Goal: Task Accomplishment & Management: Use online tool/utility

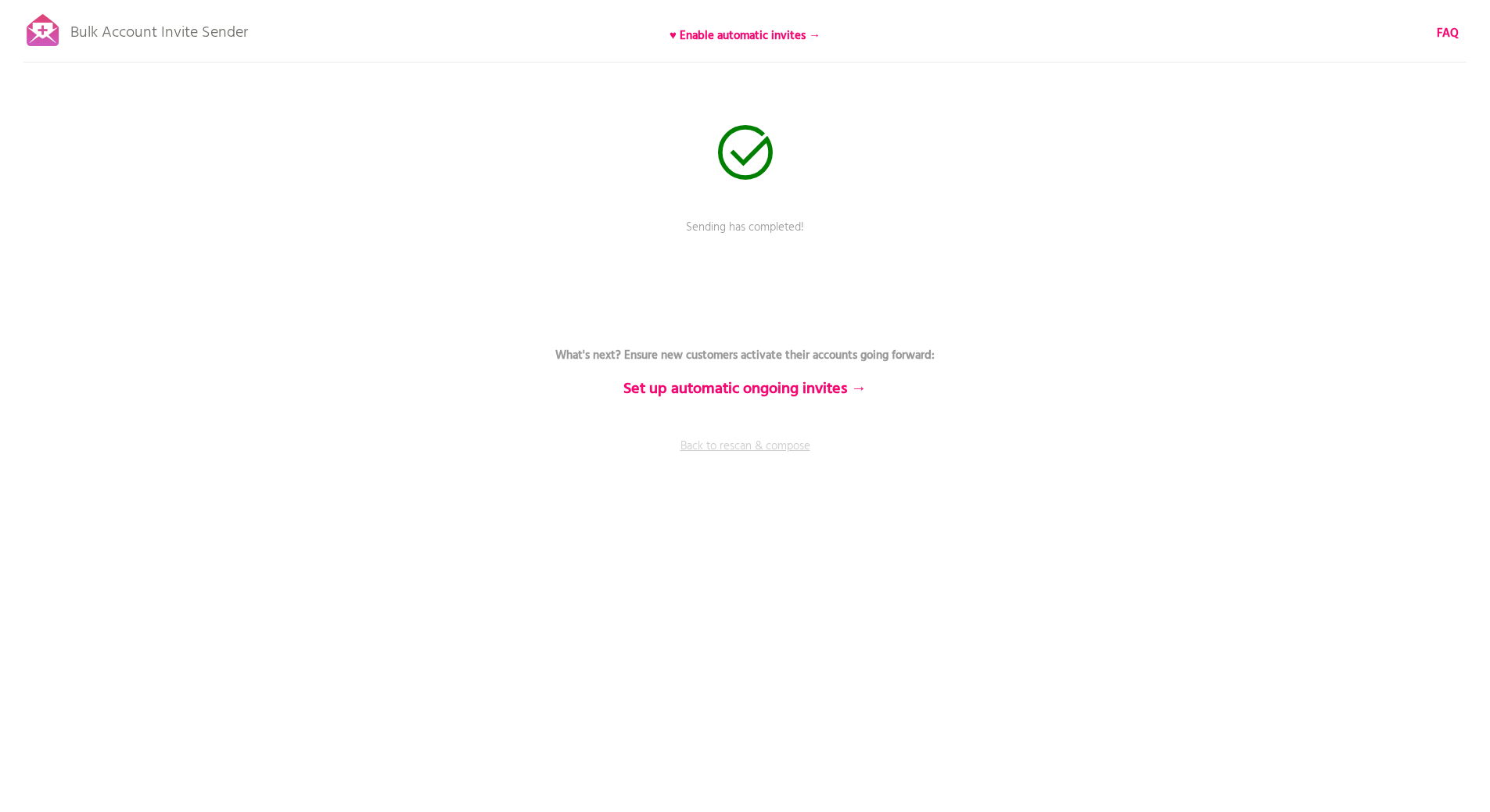
click at [701, 444] on link "Back to rescan & compose" at bounding box center [745, 457] width 469 height 39
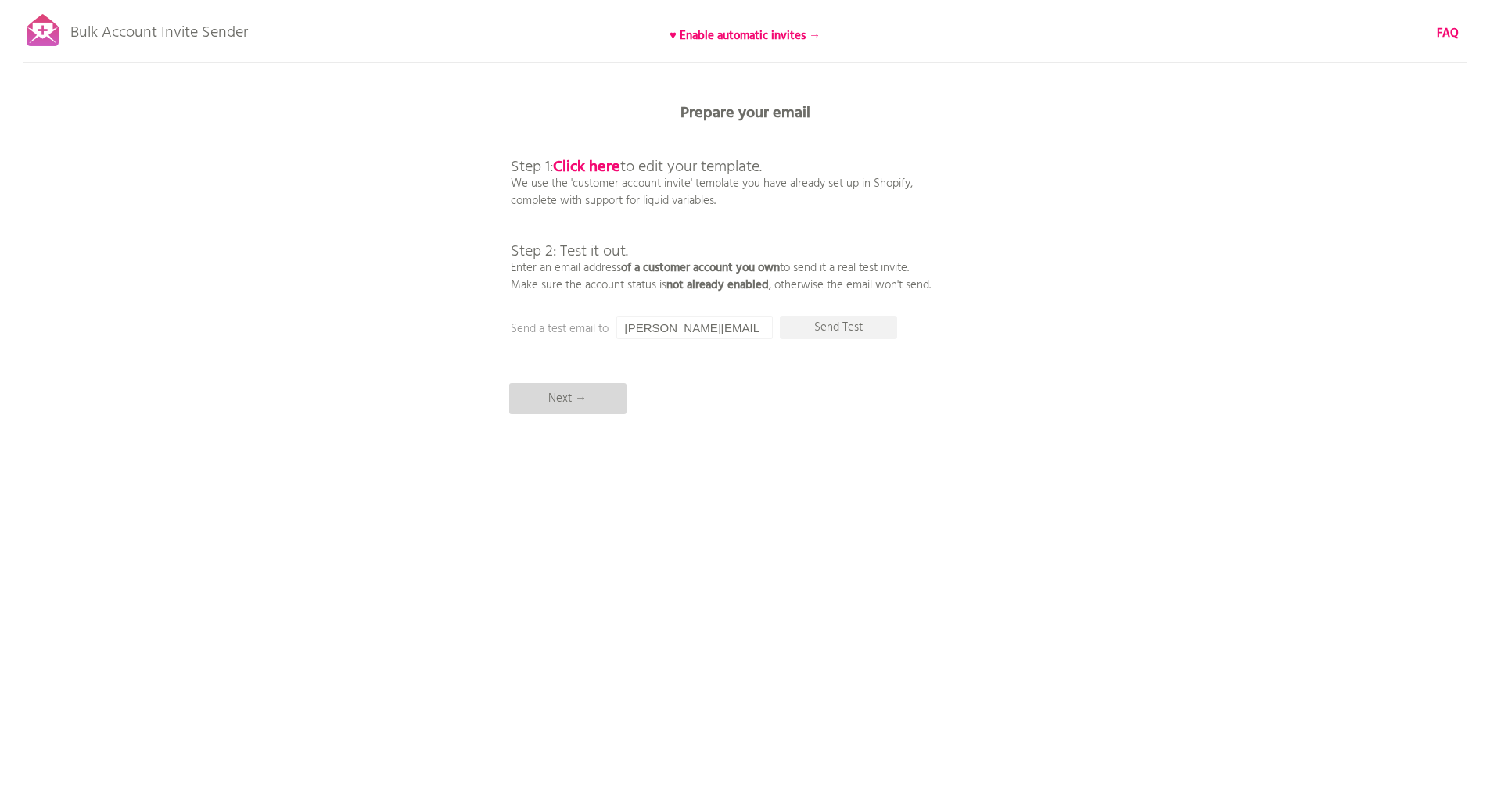
click at [580, 410] on p "Next →" at bounding box center [567, 399] width 117 height 31
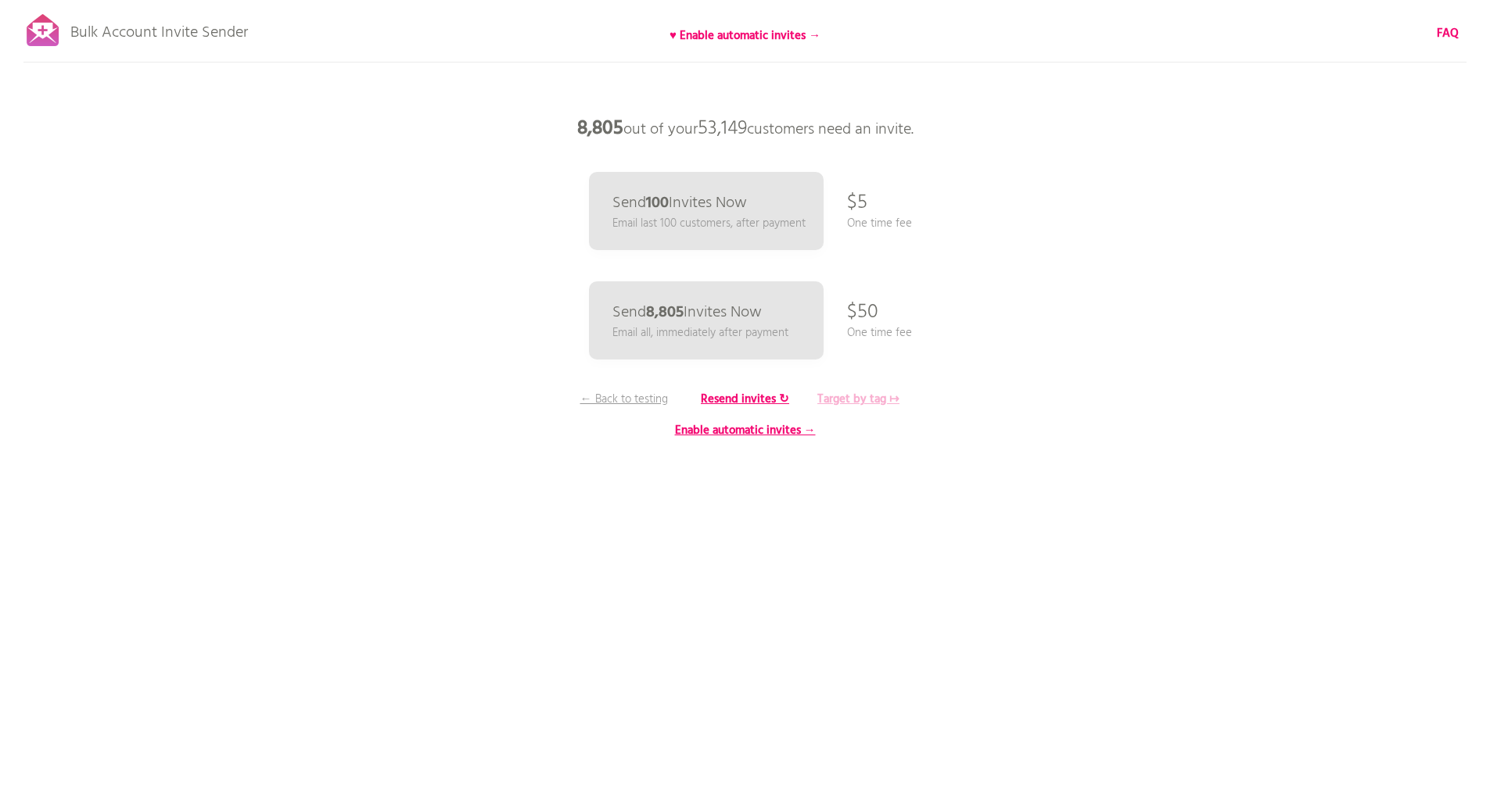
click at [842, 397] on b "Target by tag ↦" at bounding box center [858, 399] width 82 height 19
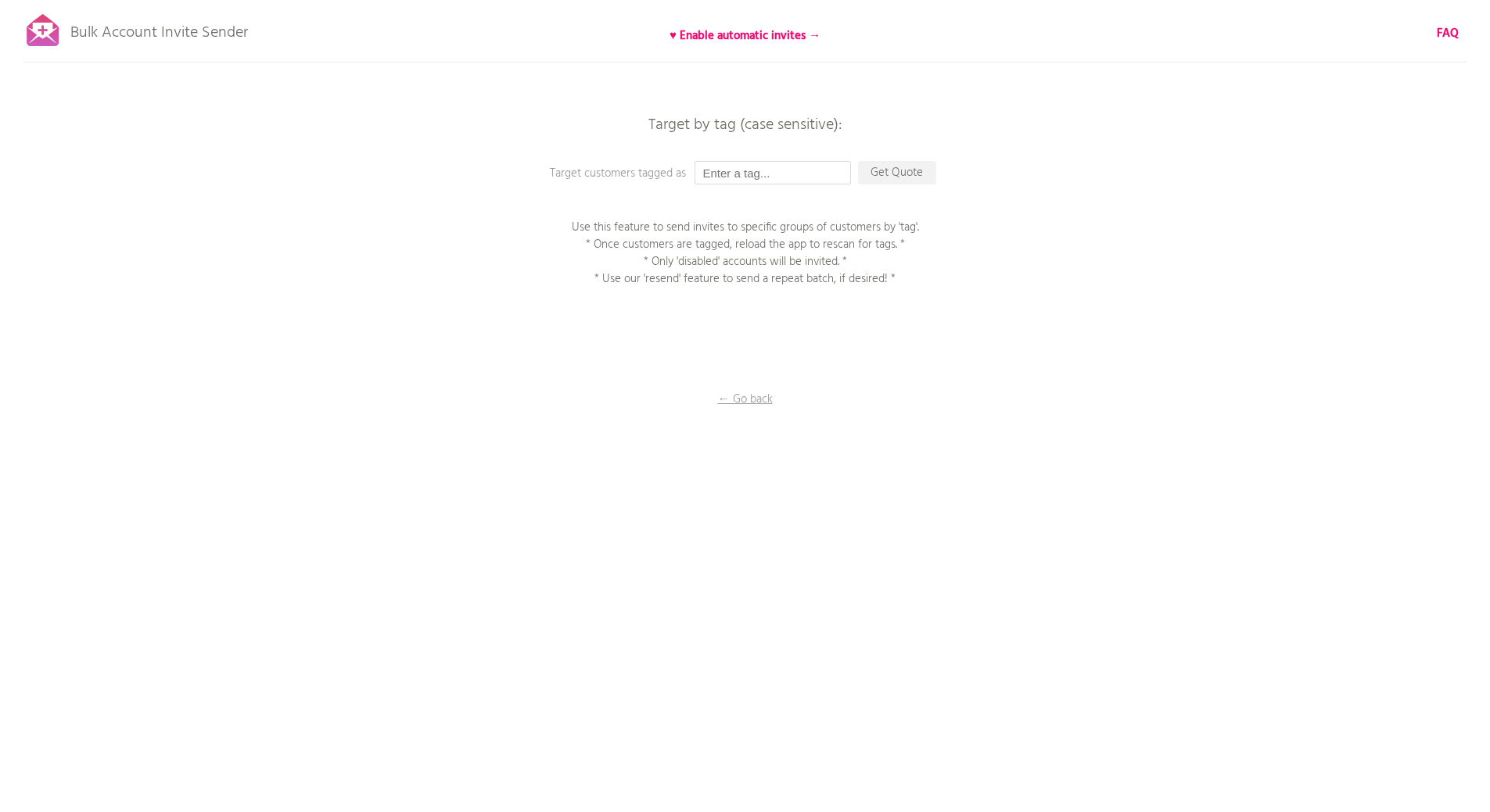
click at [724, 175] on input "text" at bounding box center [772, 173] width 156 height 24
type input "new invite 8.14.25"
click at [900, 158] on div "Bulk Account Invite Sender ♥ Enable automatic invites → FAQ Synced all customer…" at bounding box center [745, 274] width 1490 height 547
click at [909, 166] on p "Get Quote" at bounding box center [896, 173] width 78 height 24
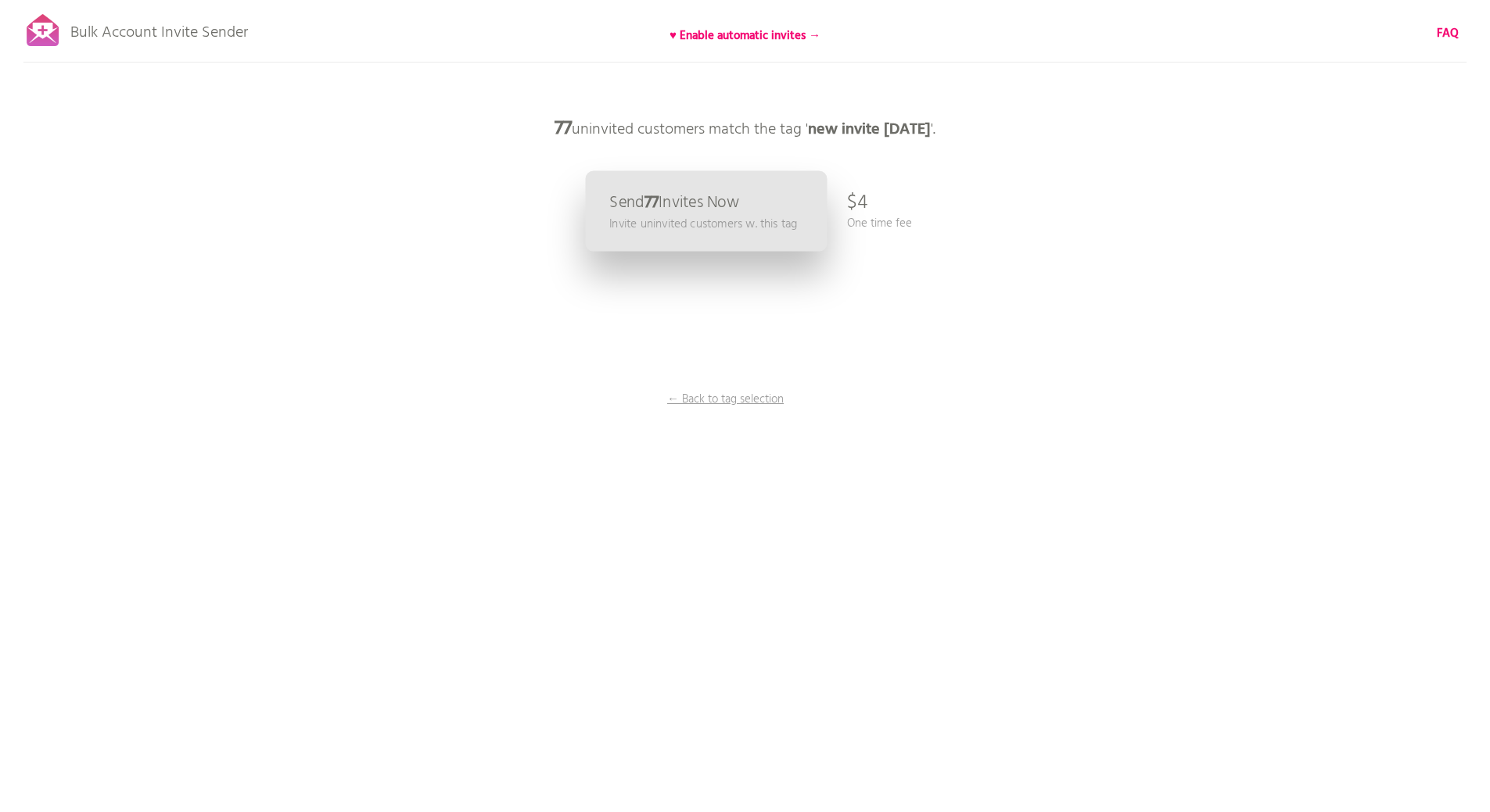
click at [693, 211] on p "Send 77 Invites Now" at bounding box center [674, 203] width 130 height 17
